Goal: Task Accomplishment & Management: Manage account settings

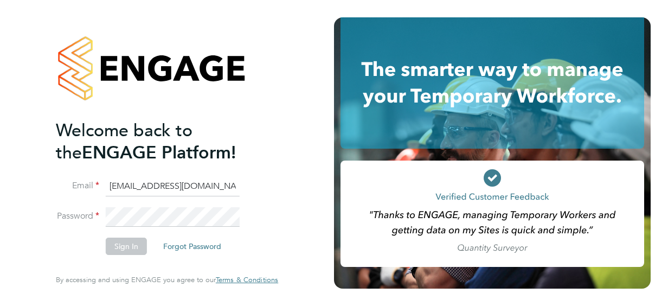
click at [270, 247] on div "Welcome back to the ENGAGE Platform! Email Saqlain.Hussain@justice.gov.uk Passw…" at bounding box center [167, 150] width 222 height 267
click at [233, 188] on input "Saqlain.Hussain@justice.gov.uk" at bounding box center [173, 187] width 134 height 20
type input "S"
type input "Saqlain.Hussain@justice.gov.uk"
click at [300, 96] on div "Welcome back to the ENGAGE Platform! Email Saqlain.Hussain@justice.gov.uk Passw…" at bounding box center [167, 153] width 266 height 306
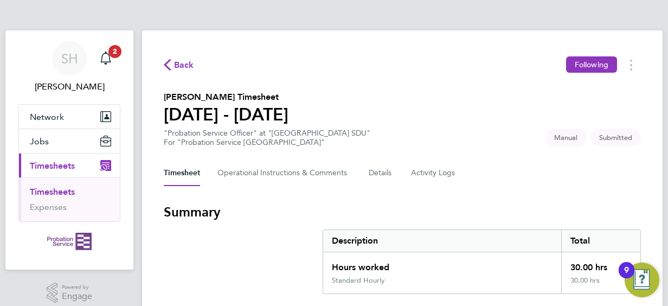
click at [430, 123] on section "[PERSON_NAME] Timesheet [DATE] - [DATE] "Probation Service Officer" at "[GEOGRA…" at bounding box center [402, 119] width 477 height 56
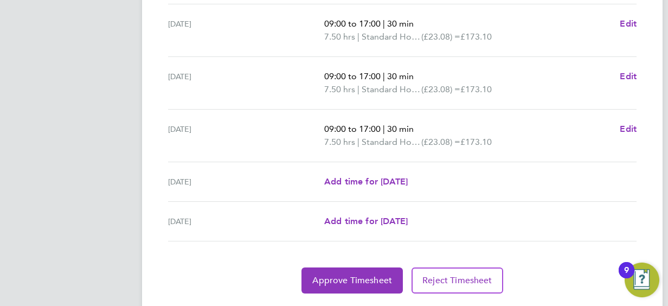
scroll to position [462, 0]
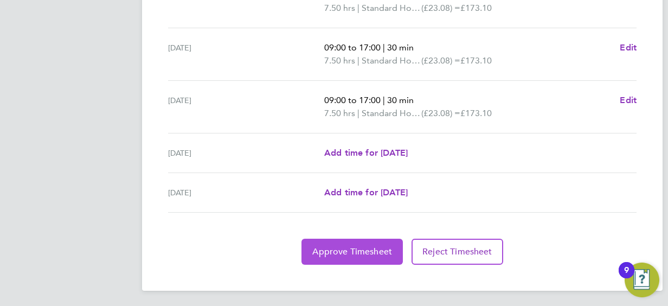
click at [349, 253] on span "Approve Timesheet" at bounding box center [352, 251] width 80 height 11
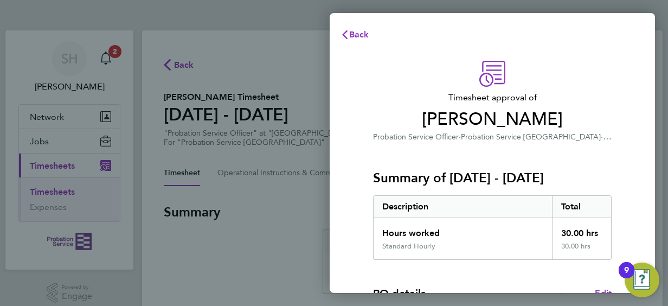
click at [395, 153] on div "Summary of [DATE] - [DATE] Description Total Hours worked 30.00 hrs Standard Ho…" at bounding box center [492, 201] width 239 height 117
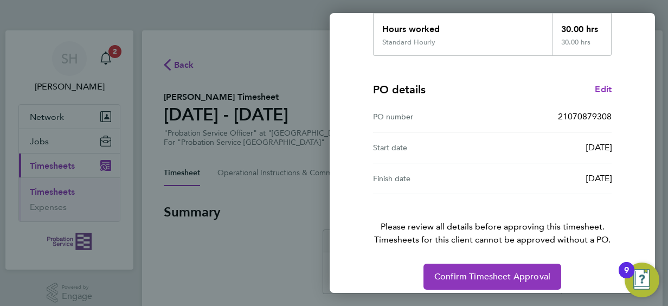
scroll to position [212, 0]
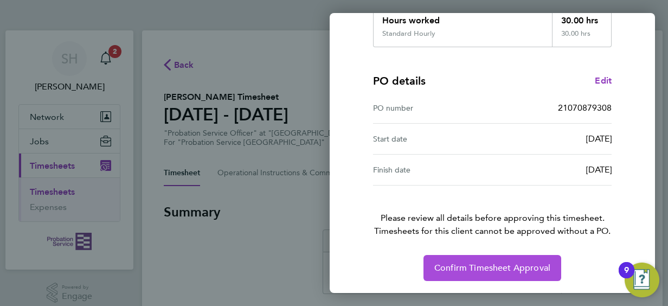
click at [486, 270] on span "Confirm Timesheet Approval" at bounding box center [492, 267] width 116 height 11
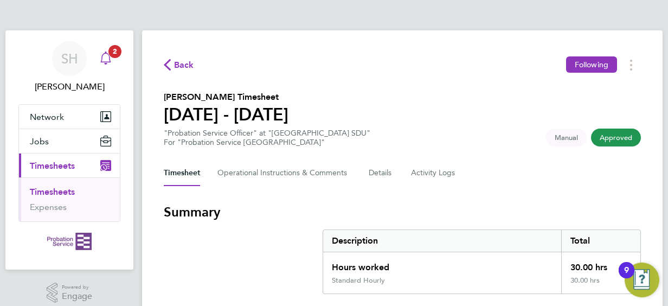
click at [108, 59] on icon "Main navigation" at bounding box center [105, 57] width 13 height 13
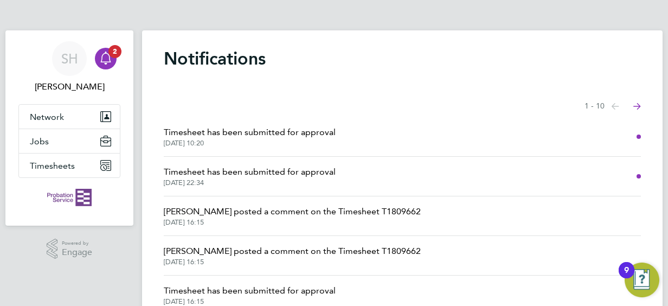
click at [323, 177] on span "Timesheet has been submitted for approval" at bounding box center [250, 171] width 172 height 13
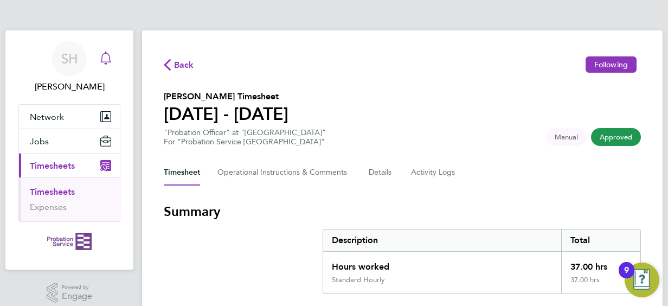
click at [107, 57] on icon "Main navigation" at bounding box center [105, 57] width 13 height 13
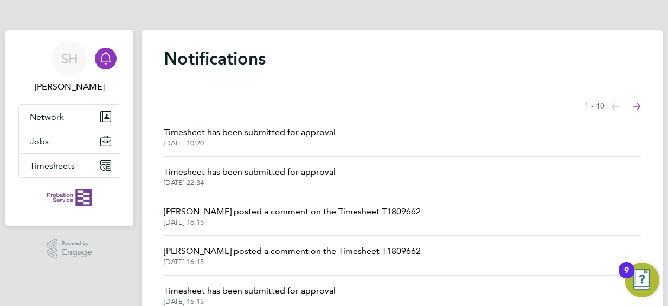
click at [283, 131] on span "Timesheet has been submitted for approval" at bounding box center [250, 132] width 172 height 13
